Goal: Navigation & Orientation: Understand site structure

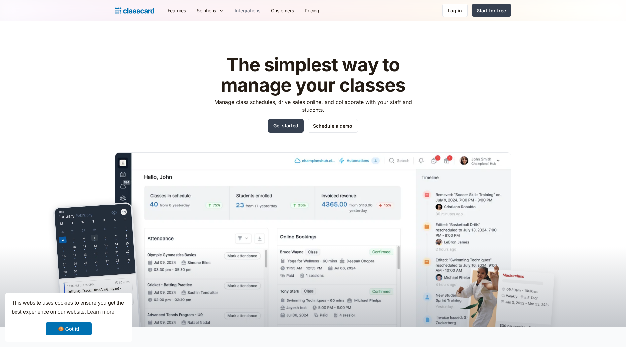
click at [255, 13] on link "Integrations" at bounding box center [247, 10] width 36 height 15
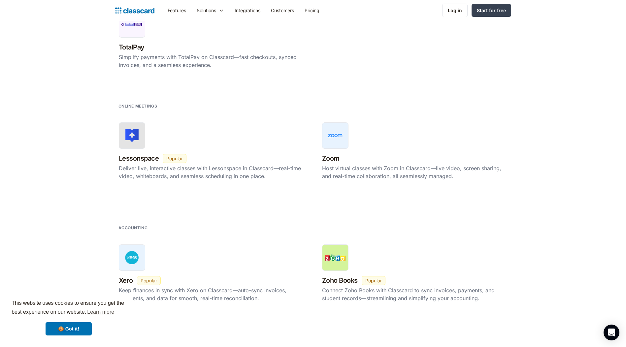
scroll to position [956, 0]
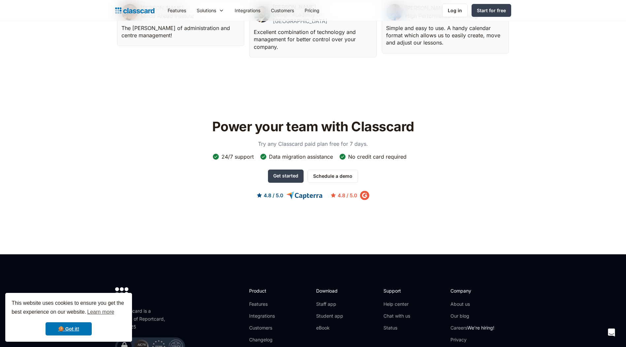
scroll to position [2045, 0]
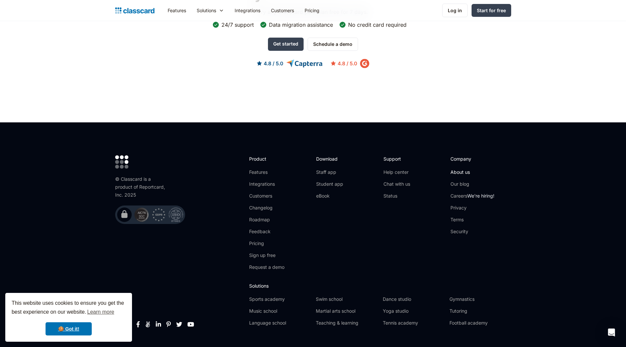
click at [463, 169] on link "About us" at bounding box center [472, 172] width 44 height 7
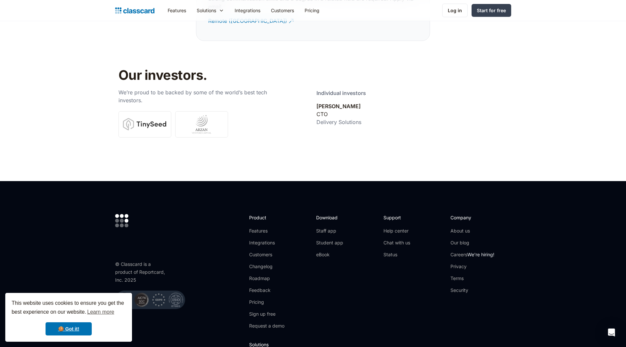
scroll to position [2244, 0]
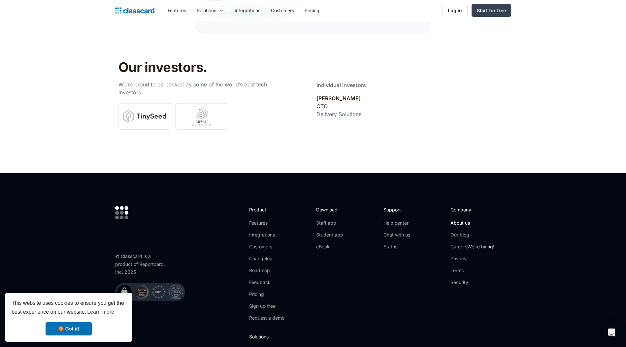
click at [460, 220] on link "About us" at bounding box center [472, 223] width 44 height 7
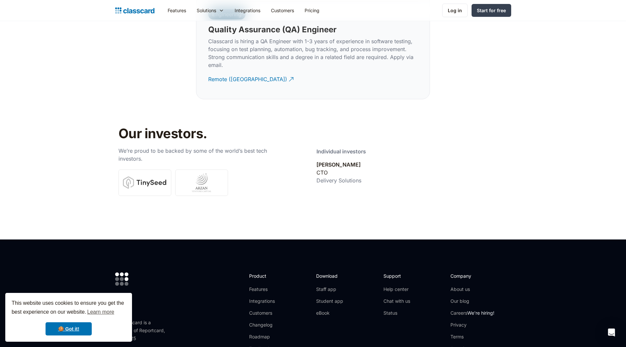
scroll to position [2305, 0]
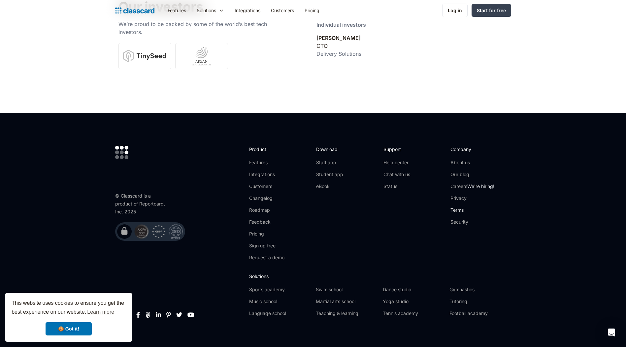
click at [462, 207] on link "Terms" at bounding box center [472, 210] width 44 height 7
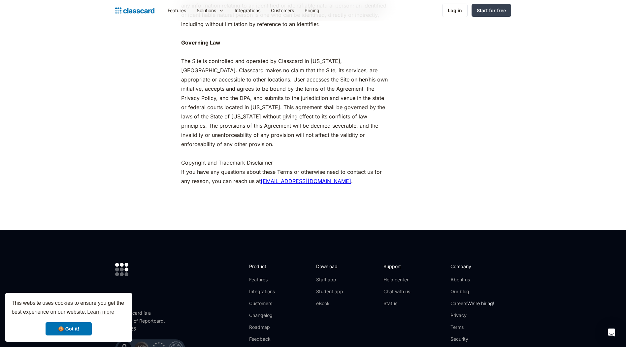
scroll to position [2877, 0]
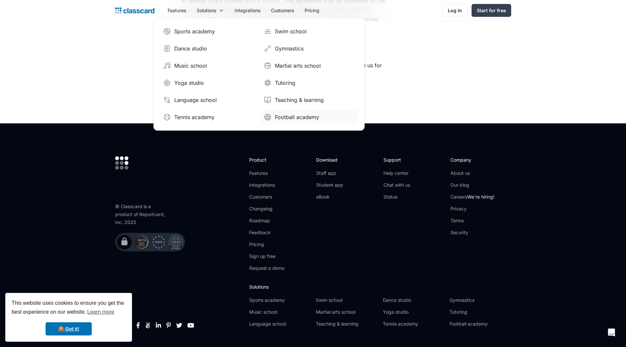
click at [287, 117] on div "Football academy" at bounding box center [297, 117] width 44 height 8
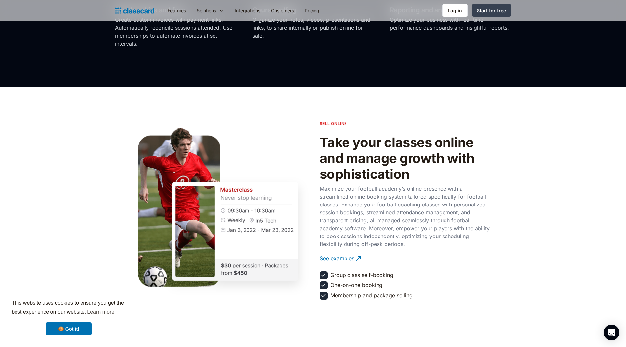
scroll to position [660, 0]
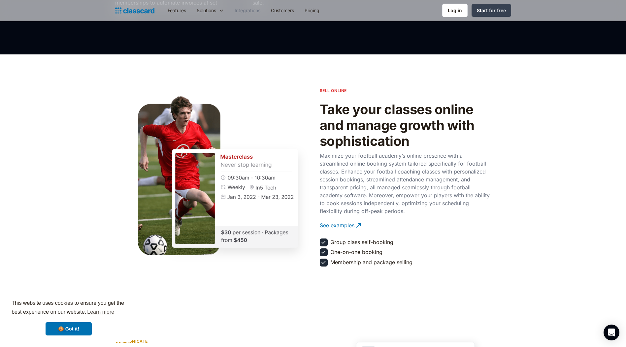
click at [246, 11] on link "Integrations" at bounding box center [247, 10] width 36 height 15
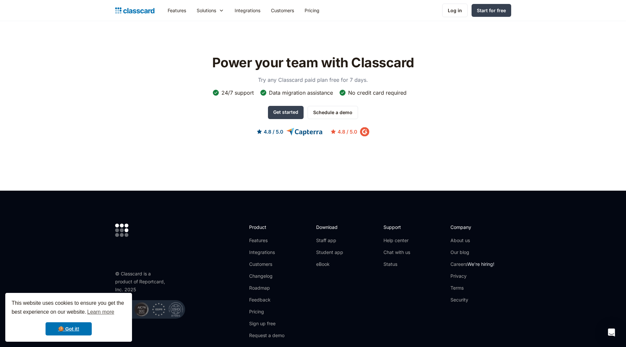
scroll to position [1484, 0]
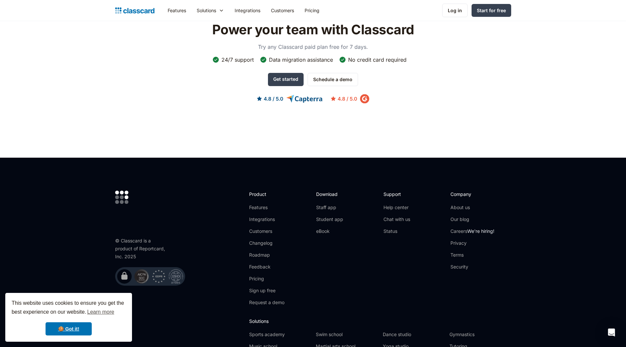
click at [123, 255] on div "© Classcard is a product of Reportcard, Inc. 2025" at bounding box center [141, 249] width 53 height 24
